Goal: Task Accomplishment & Management: Manage account settings

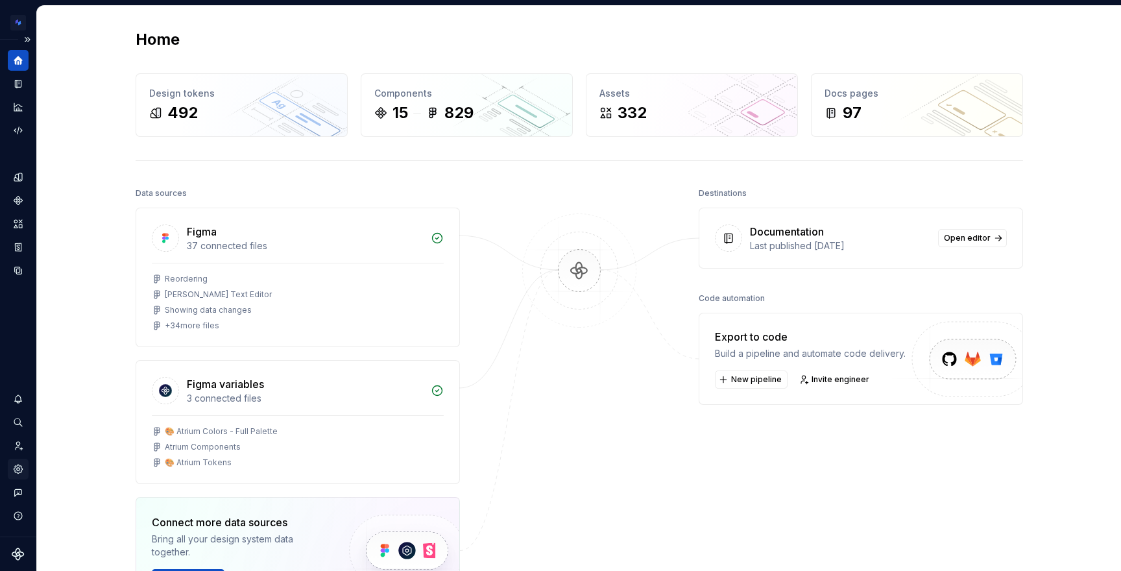
click at [16, 467] on icon "Settings" at bounding box center [18, 468] width 8 height 8
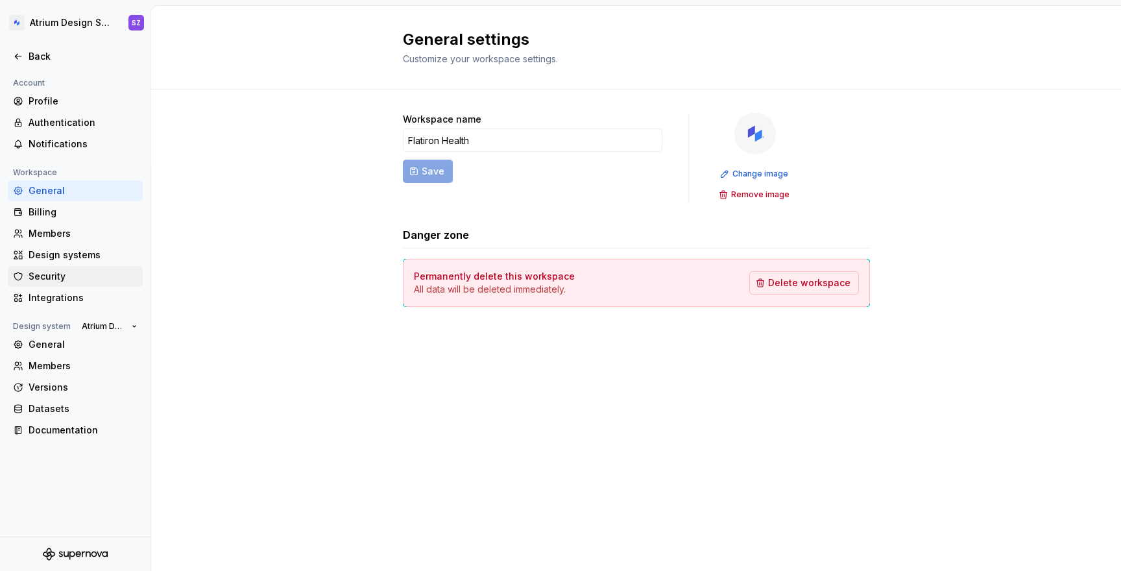
click at [64, 280] on div "Security" at bounding box center [83, 276] width 109 height 13
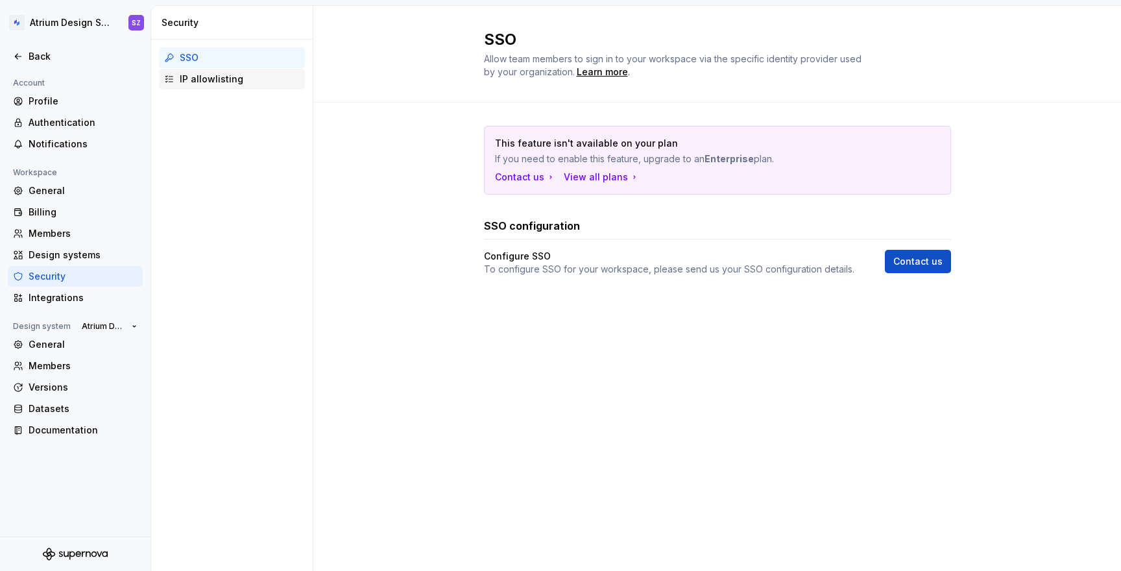
click at [211, 82] on div "IP allowlisting" at bounding box center [240, 79] width 120 height 13
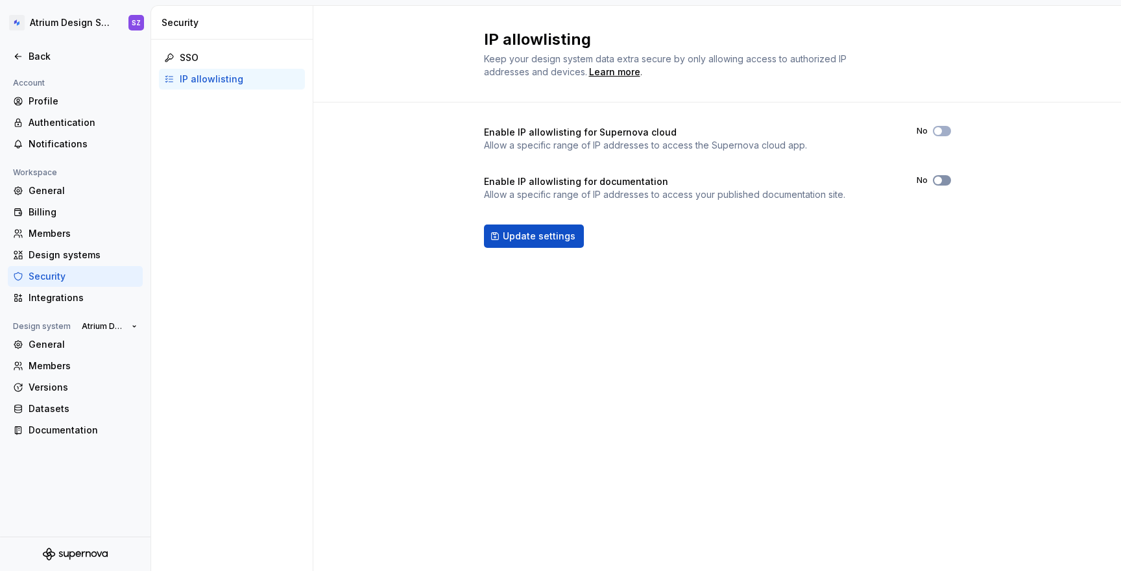
click at [944, 181] on button "No" at bounding box center [942, 180] width 18 height 10
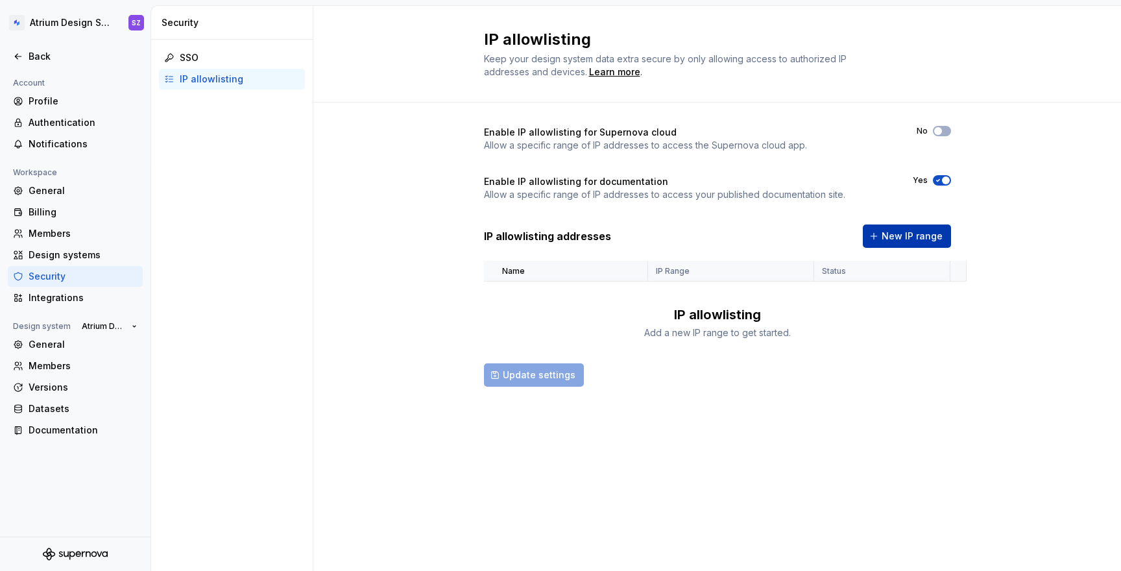
click at [923, 234] on span "New IP range" at bounding box center [912, 236] width 61 height 13
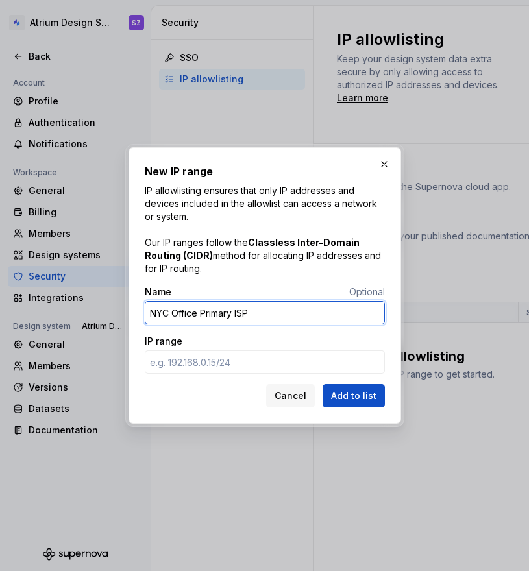
type input "NYC Office Primary ISP"
click at [234, 359] on input "IP range" at bounding box center [265, 361] width 240 height 23
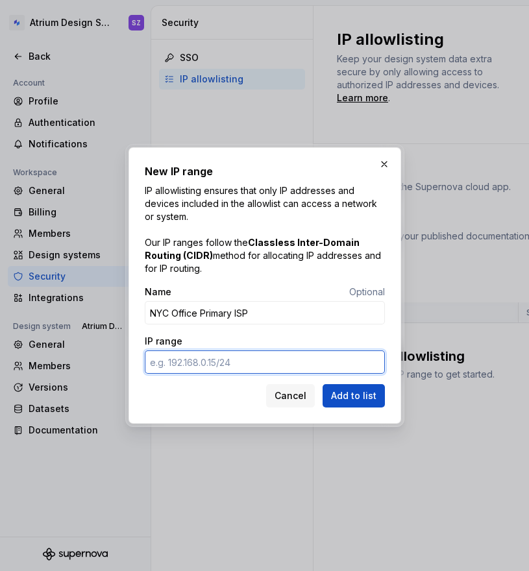
paste input "[URL]"
type input "[URL]"
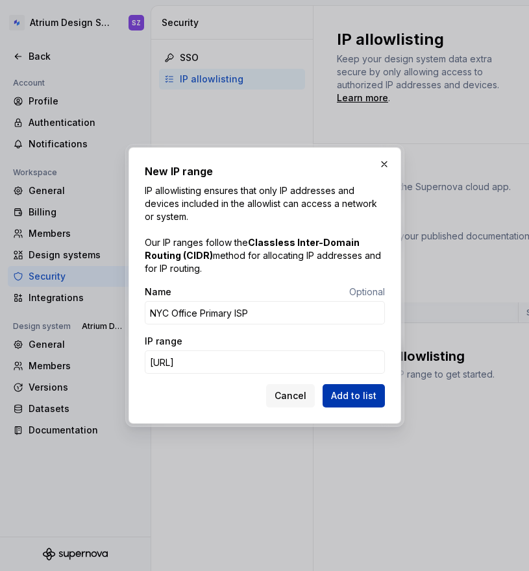
click at [344, 392] on span "Add to list" at bounding box center [353, 395] width 45 height 13
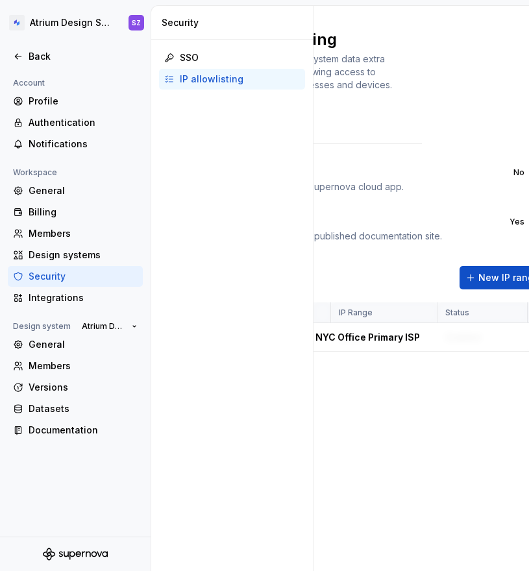
scroll to position [0, 126]
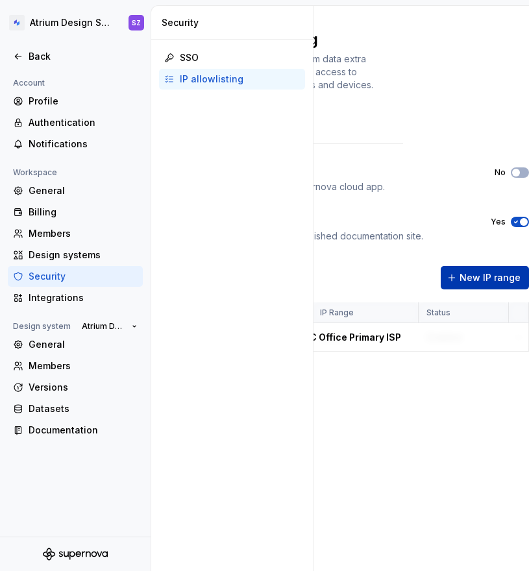
click at [493, 276] on span "New IP range" at bounding box center [489, 277] width 61 height 13
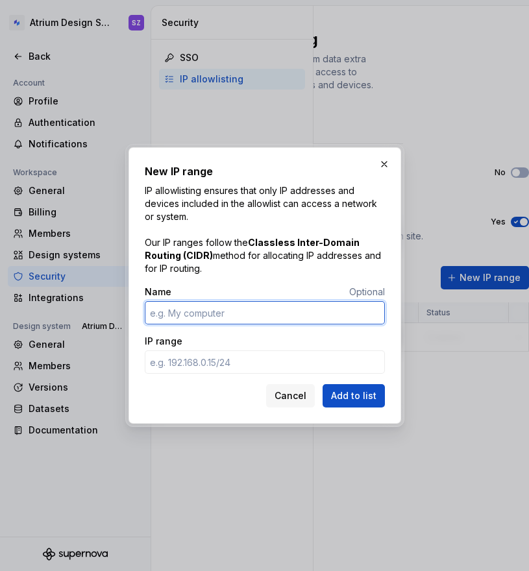
click at [229, 313] on input "Name" at bounding box center [265, 312] width 240 height 23
paste input "NYC Office Secondary ISP"
type input "NYC Office Secondary ISP"
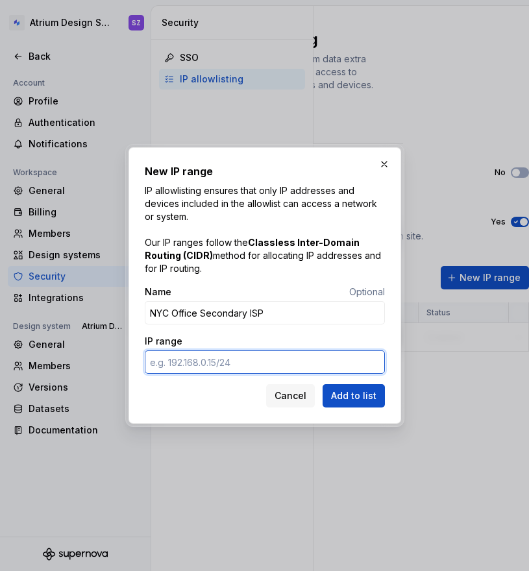
click at [265, 363] on input "IP range" at bounding box center [265, 361] width 240 height 23
paste input "[URL]"
type input "[URL]"
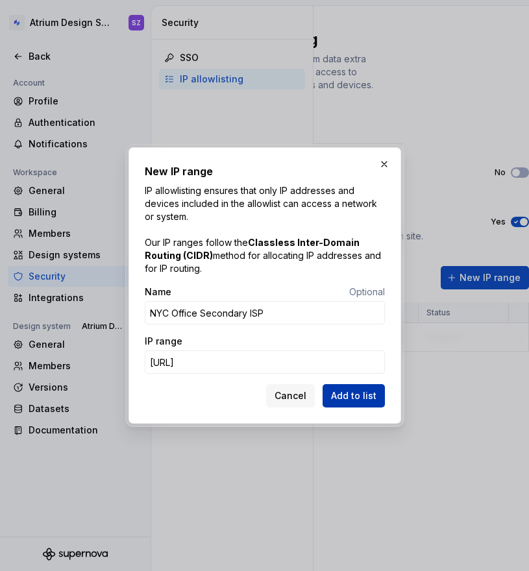
click at [369, 398] on span "Add to list" at bounding box center [353, 395] width 45 height 13
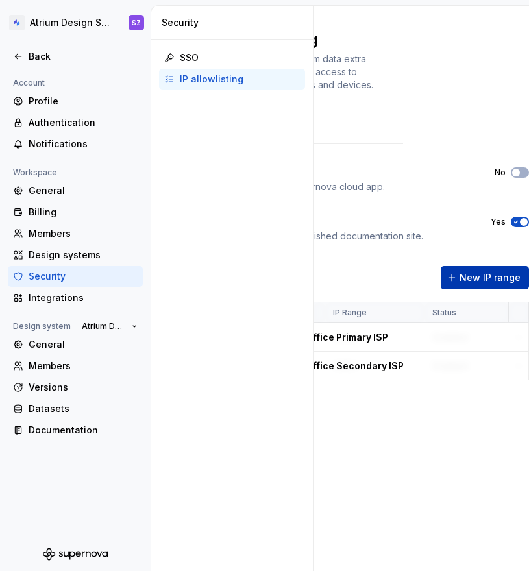
click at [500, 278] on span "New IP range" at bounding box center [489, 277] width 61 height 13
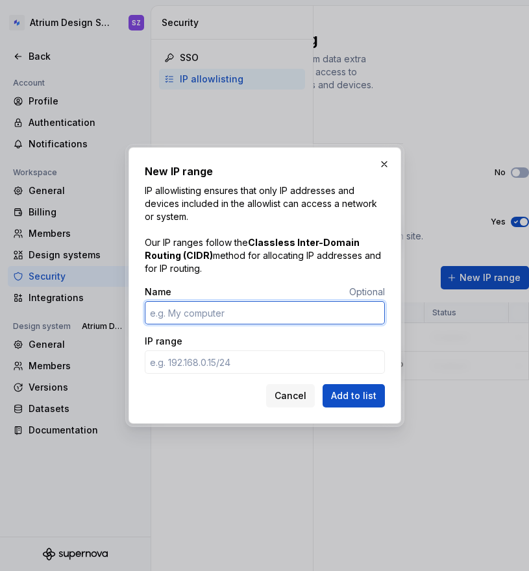
click at [238, 307] on input "Name" at bounding box center [265, 312] width 240 height 23
paste input "VPN (us-east-1 region)"
type input "VPN (us-east-1 region)"
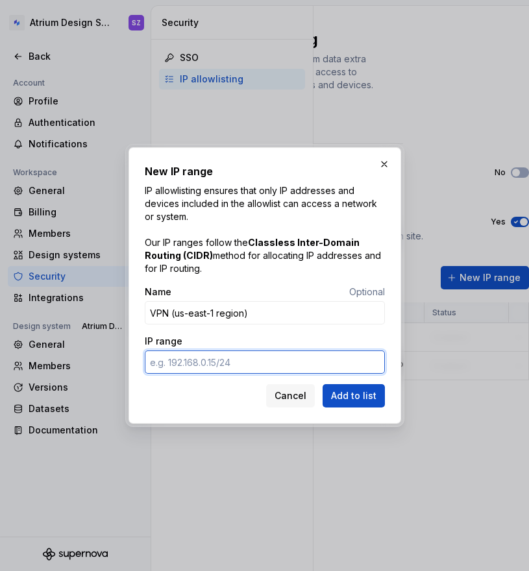
click at [244, 365] on input "IP range" at bounding box center [265, 361] width 240 height 23
paste input "[URL]"
type input "[URL]"
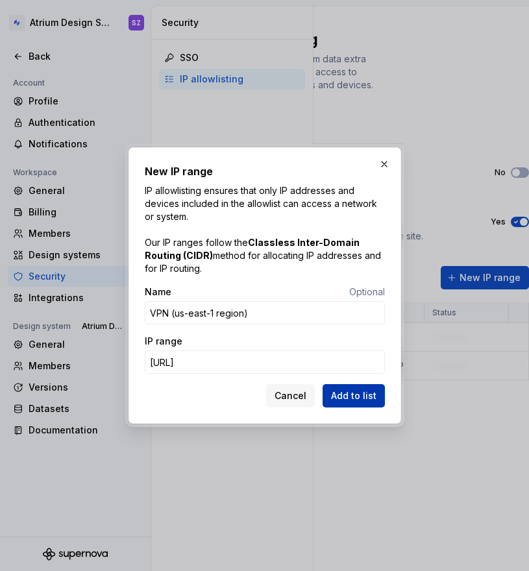
click at [348, 387] on button "Add to list" at bounding box center [353, 395] width 62 height 23
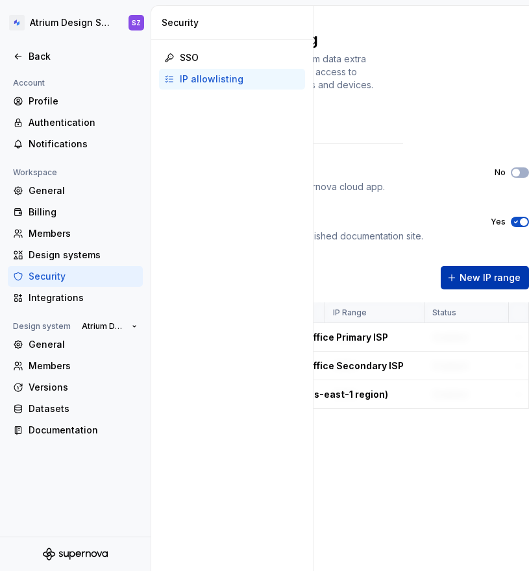
click at [501, 276] on span "New IP range" at bounding box center [489, 277] width 61 height 13
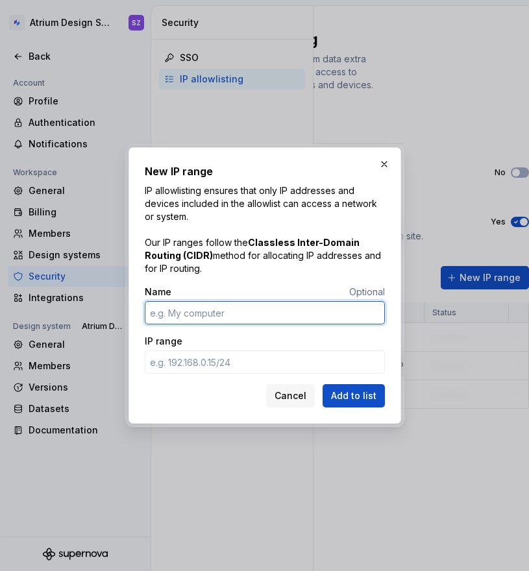
click at [215, 317] on input "Name" at bounding box center [265, 312] width 240 height 23
paste input "VPN (us-west-2 region)"
type input "VPN (us-west-2 region)"
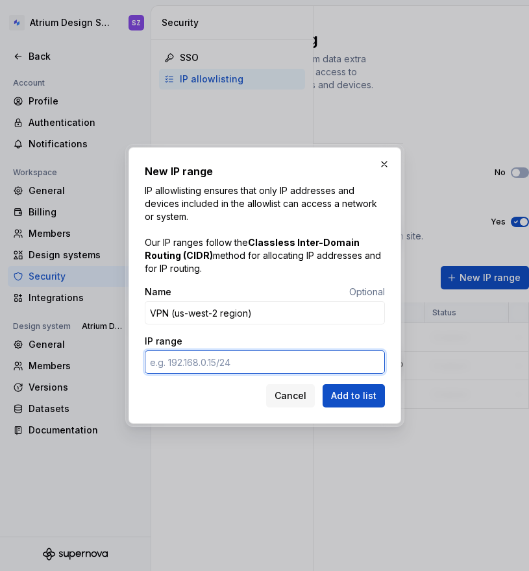
click at [271, 352] on input "IP range" at bounding box center [265, 361] width 240 height 23
paste input "[URL]"
type input "[URL]"
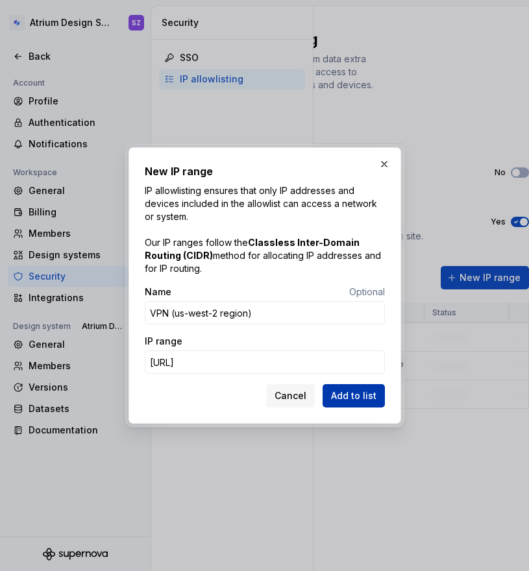
click at [344, 397] on span "Add to list" at bounding box center [353, 395] width 45 height 13
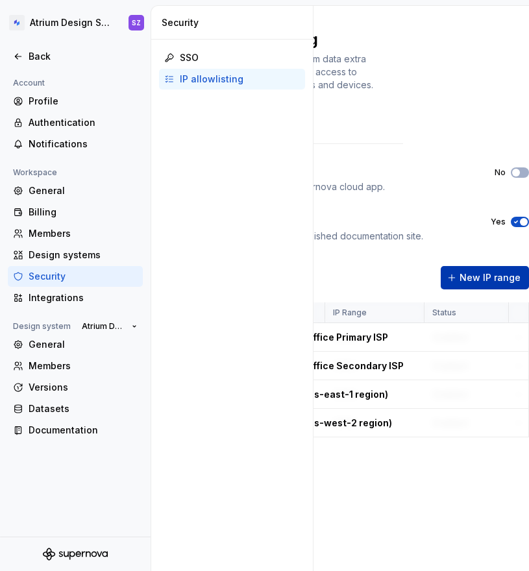
click at [496, 272] on span "New IP range" at bounding box center [489, 277] width 61 height 13
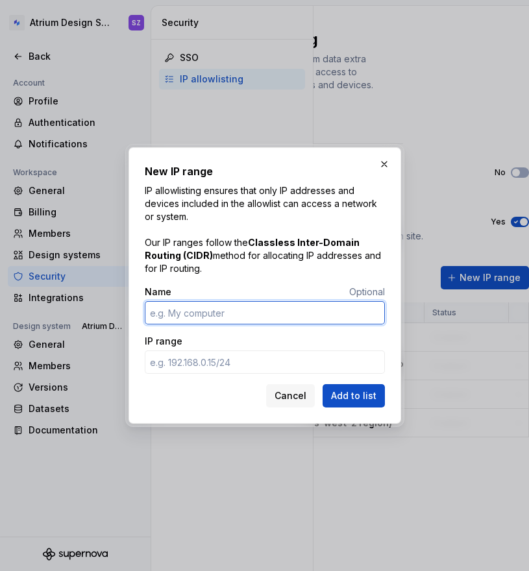
paste input "VPN (ap-southeast-1 region)"
type input "VPN (ap-southeast-1 region)"
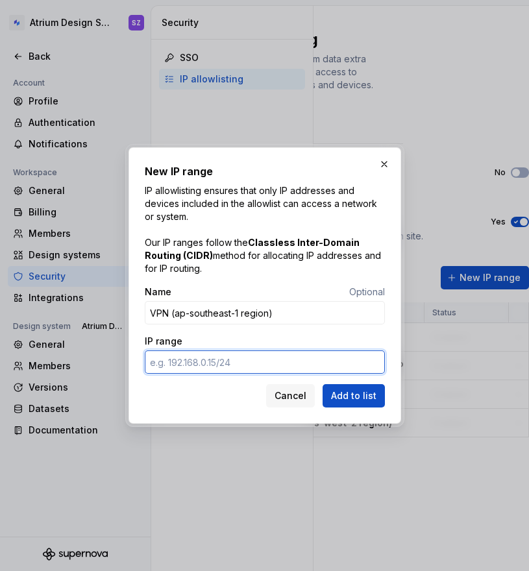
click at [278, 359] on input "IP range" at bounding box center [265, 361] width 240 height 23
paste input "[URL]"
type input "[URL]"
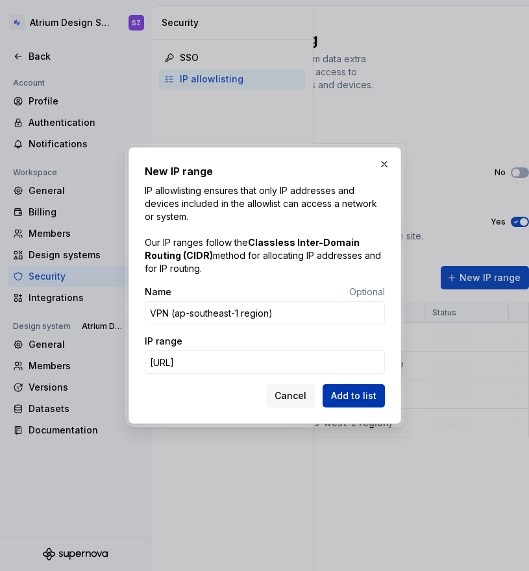
click at [361, 400] on span "Add to list" at bounding box center [353, 395] width 45 height 13
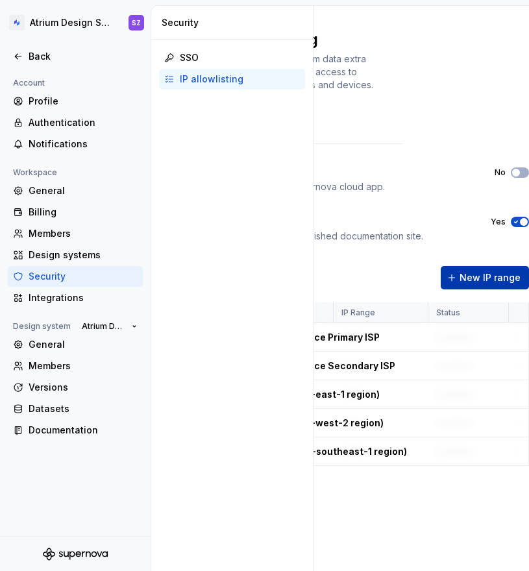
click at [459, 276] on span "New IP range" at bounding box center [489, 277] width 61 height 13
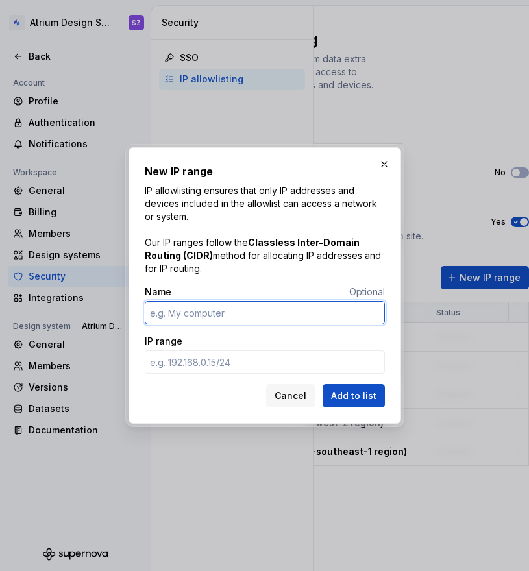
paste input "Germany Office"
type input "Germany Office"
click at [221, 368] on input "IP range" at bounding box center [265, 361] width 240 height 23
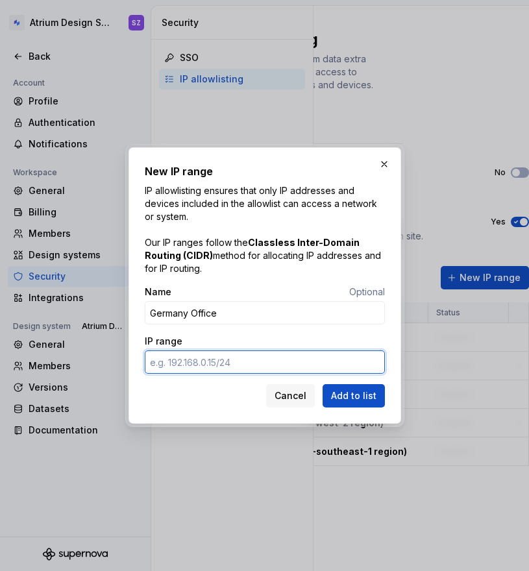
paste input "[URL]"
type input "[URL]"
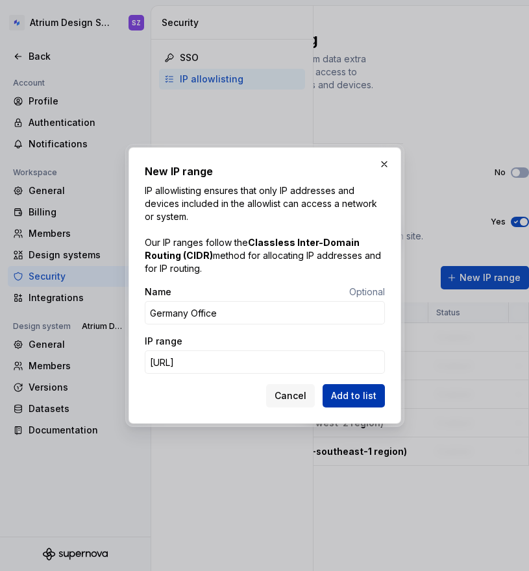
click at [339, 390] on span "Add to list" at bounding box center [353, 395] width 45 height 13
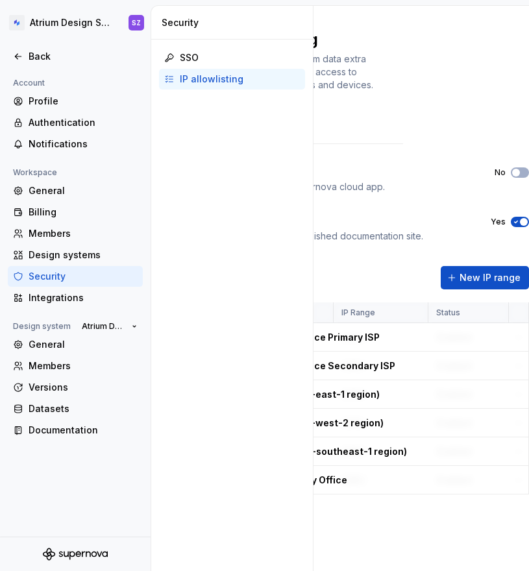
click at [504, 262] on div "Enable IP allowlisting for Supernova cloud Allow a specific range of IP address…" at bounding box center [295, 354] width 467 height 374
click at [504, 267] on button "New IP range" at bounding box center [484, 277] width 88 height 23
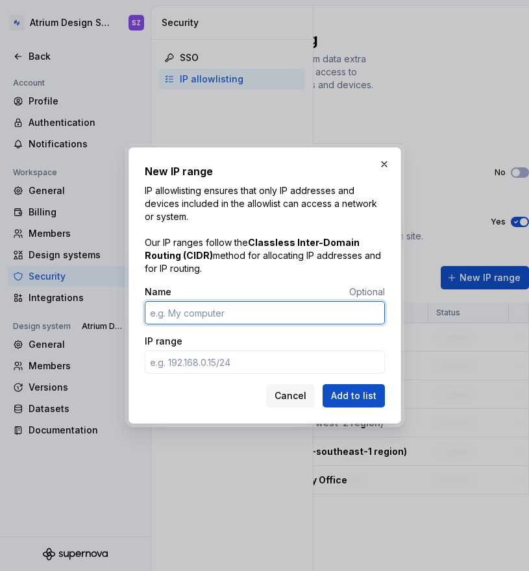
paste input "VPN (eu-central-1 region) - [DOMAIN_NAME]"
type input "VPN (eu-central-1 region) - [DOMAIN_NAME]"
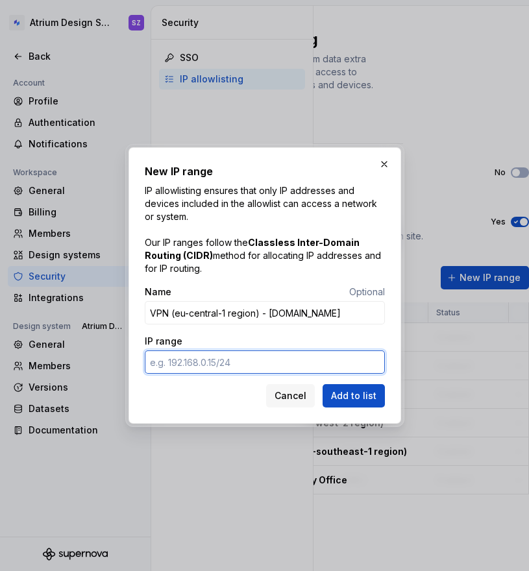
click at [296, 357] on input "IP range" at bounding box center [265, 361] width 240 height 23
paste input "[URL]"
type input "[URL]"
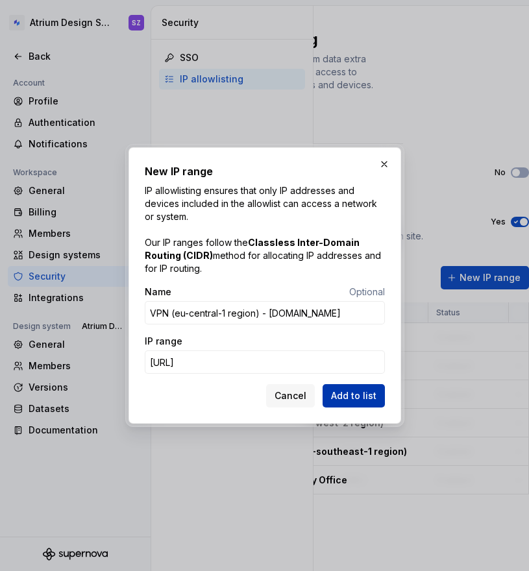
click at [368, 391] on span "Add to list" at bounding box center [353, 395] width 45 height 13
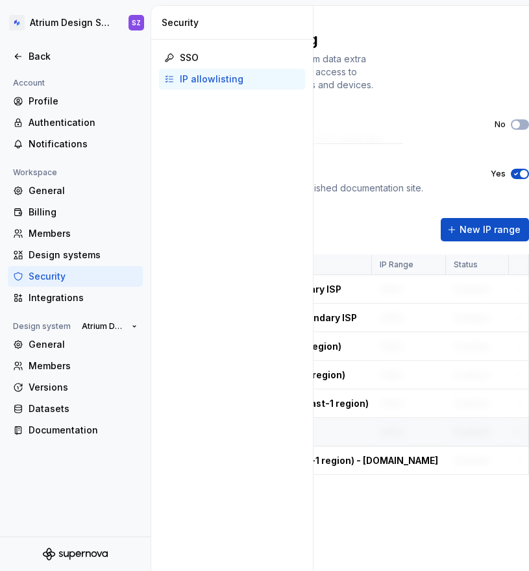
scroll to position [56, 126]
click at [479, 223] on span "New IP range" at bounding box center [489, 229] width 61 height 13
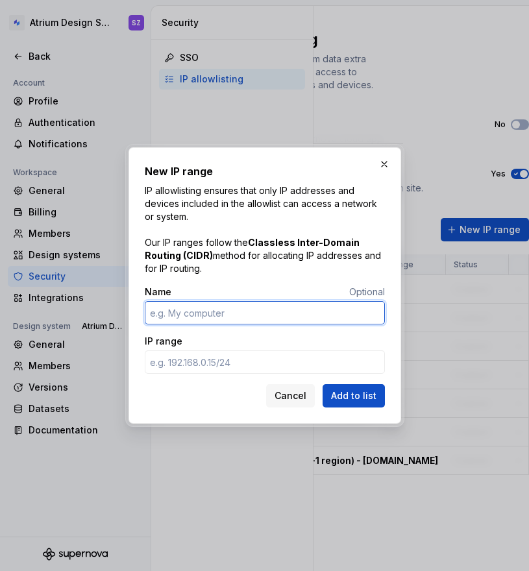
paste input "VPN (eu-west-2 region) - [DOMAIN_NAME]"
type input "VPN (eu-west-2 region) - [DOMAIN_NAME]"
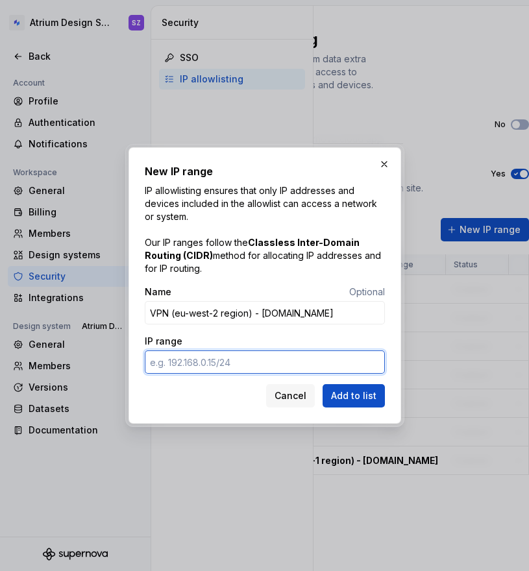
click at [266, 363] on input "IP range" at bounding box center [265, 361] width 240 height 23
paste input "[URL]"
type input "[URL]"
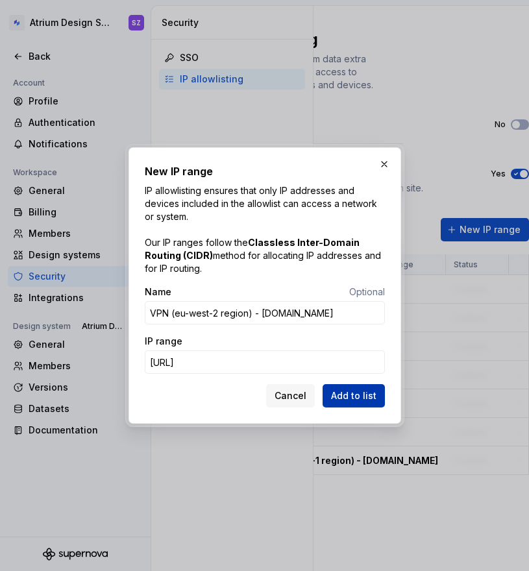
click at [354, 390] on span "Add to list" at bounding box center [353, 395] width 45 height 13
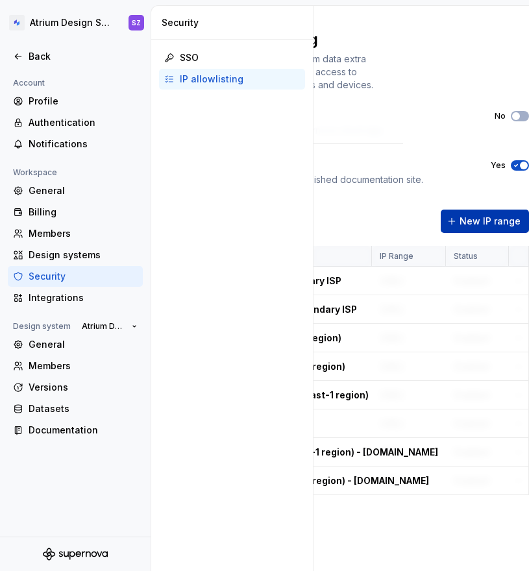
click at [474, 222] on span "New IP range" at bounding box center [489, 221] width 61 height 13
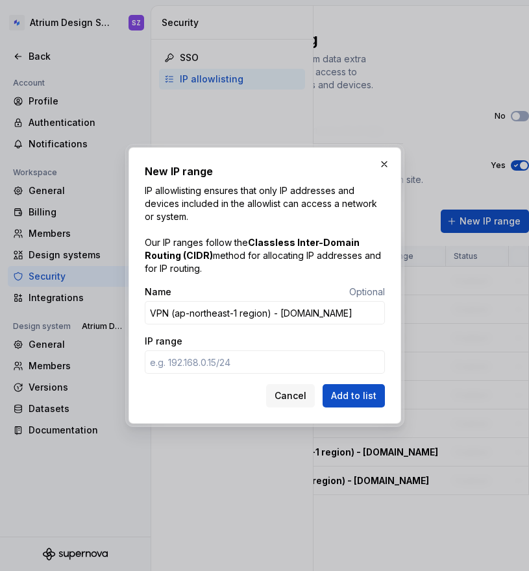
type input "VPN (ap-northeast-1 region) - [DOMAIN_NAME]"
click at [171, 365] on input "IP range" at bounding box center [265, 361] width 240 height 23
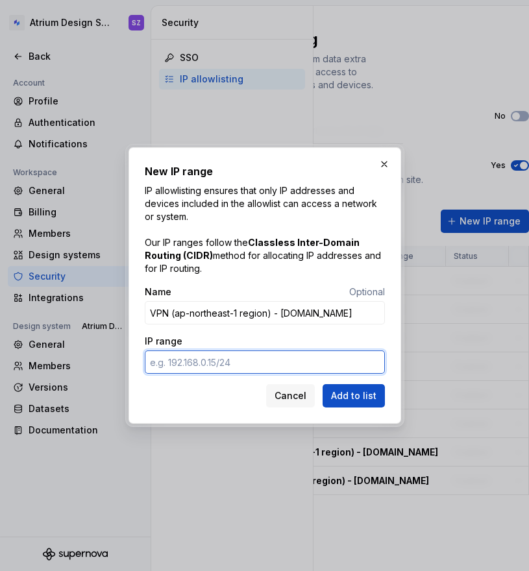
paste input "[URL]"
type input "[URL]"
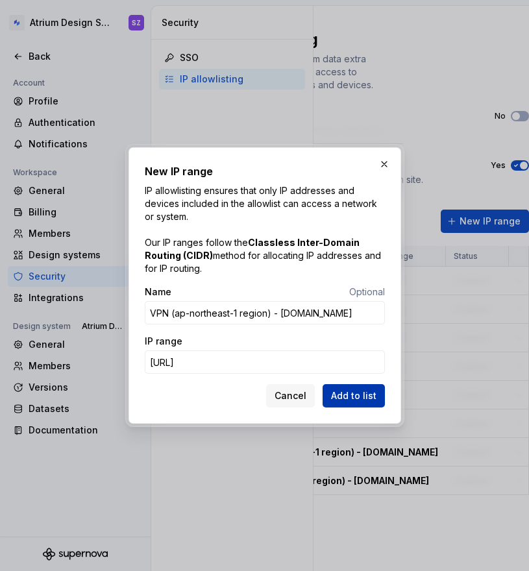
click at [360, 397] on span "Add to list" at bounding box center [353, 395] width 45 height 13
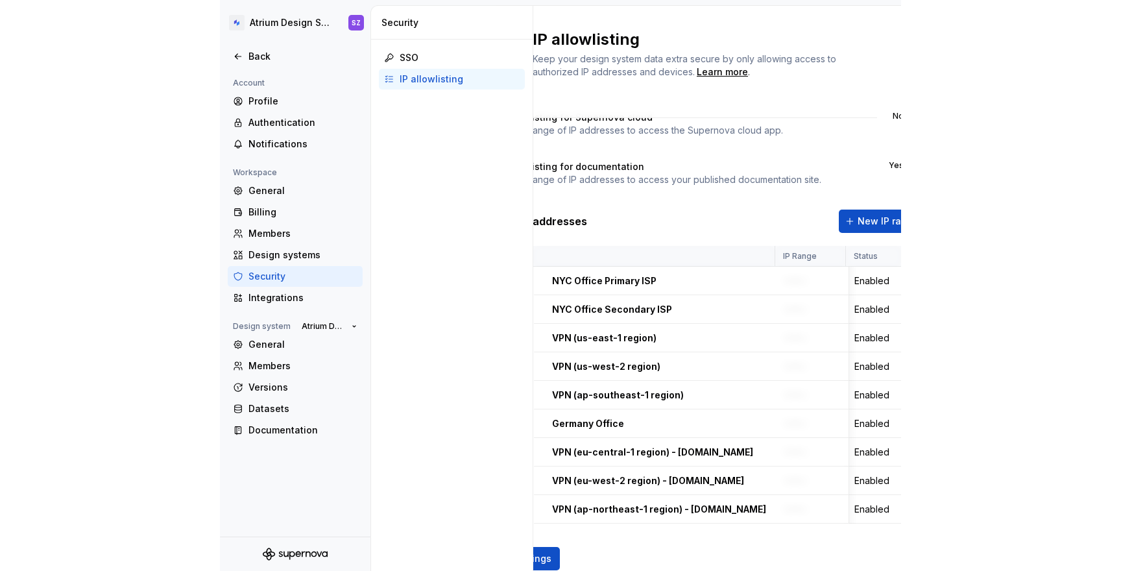
scroll to position [15, 0]
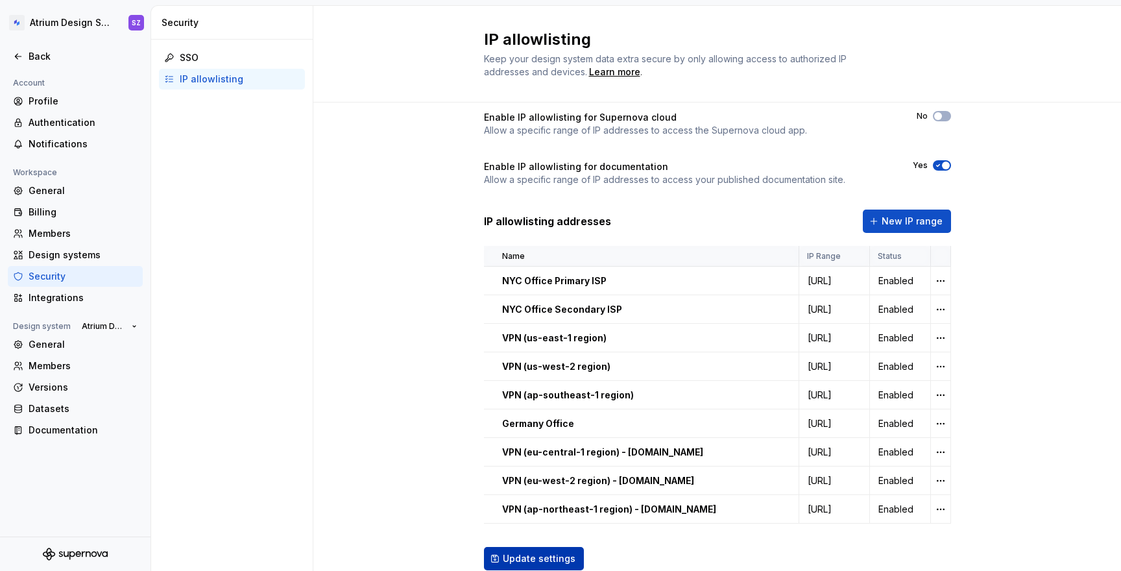
click at [536, 553] on span "Update settings" at bounding box center [539, 558] width 73 height 13
